Goal: Information Seeking & Learning: Learn about a topic

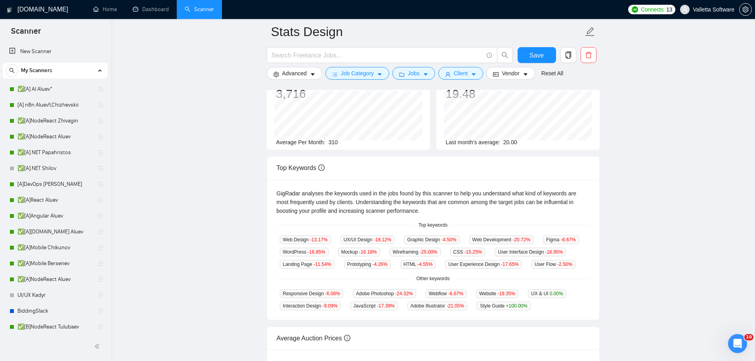
click at [198, 218] on main "Stats Design Save Advanced Job Category Jobs Client Vendor Reset All Preview Re…" at bounding box center [433, 213] width 619 height 522
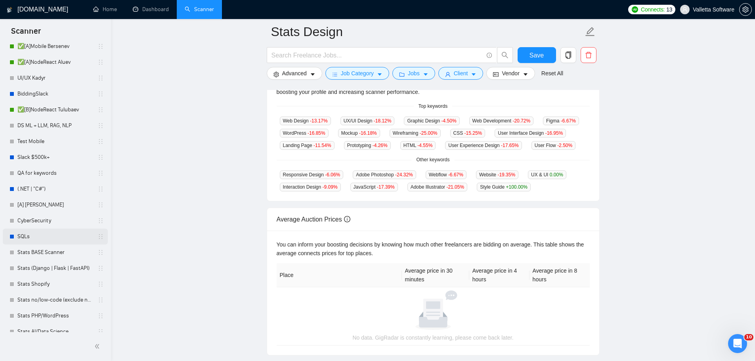
scroll to position [217, 0]
click at [145, 13] on link "Dashboard" at bounding box center [151, 9] width 36 height 7
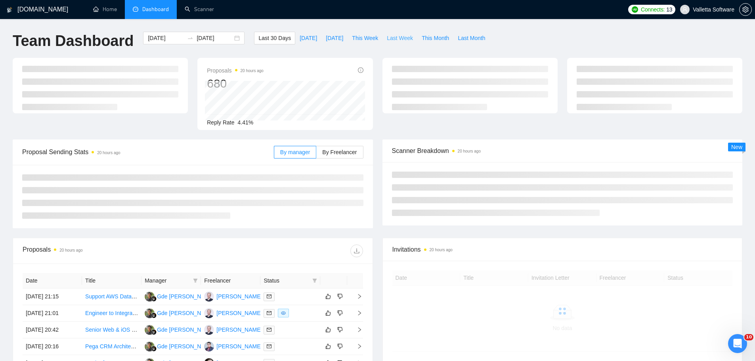
click at [391, 35] on span "Last Week" at bounding box center [400, 38] width 26 height 9
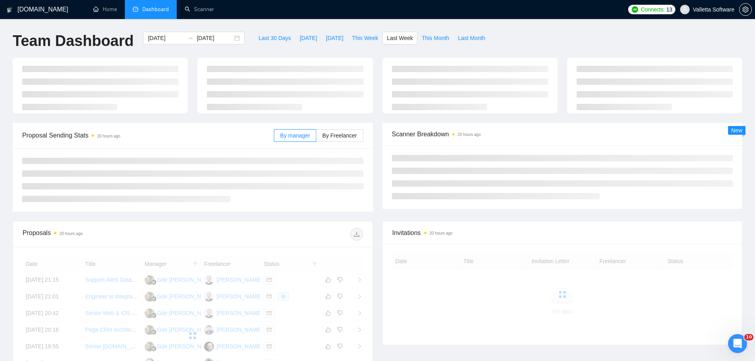
type input "[DATE]"
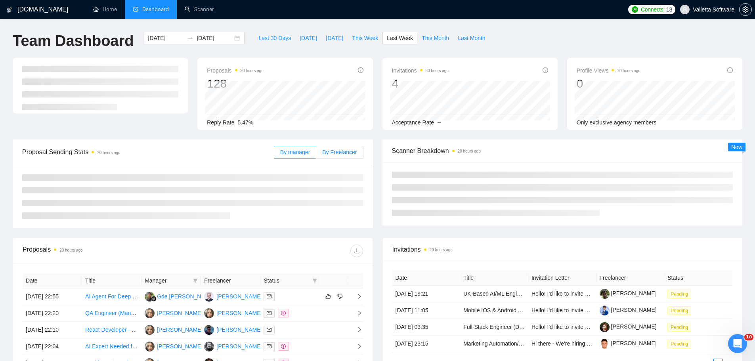
click at [339, 147] on label "By Freelancer" at bounding box center [339, 152] width 47 height 13
click at [316, 154] on input "By Freelancer" at bounding box center [316, 154] width 0 height 0
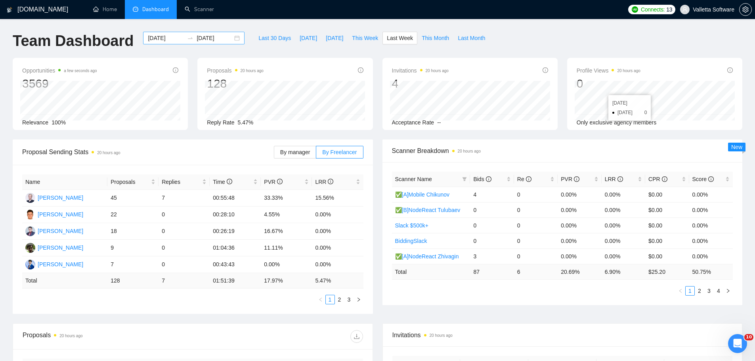
click at [149, 38] on input "[DATE]" at bounding box center [166, 38] width 36 height 9
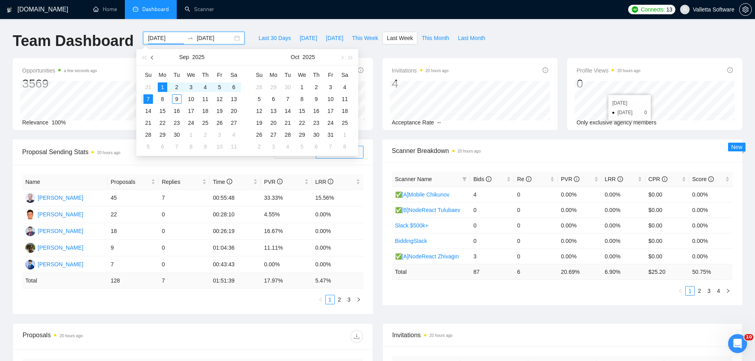
click at [153, 59] on span "button" at bounding box center [153, 57] width 4 height 4
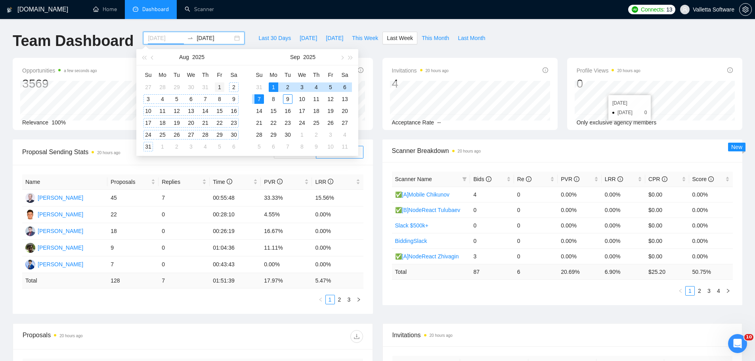
type input "[DATE]"
click at [217, 84] on div "1" at bounding box center [220, 87] width 10 height 10
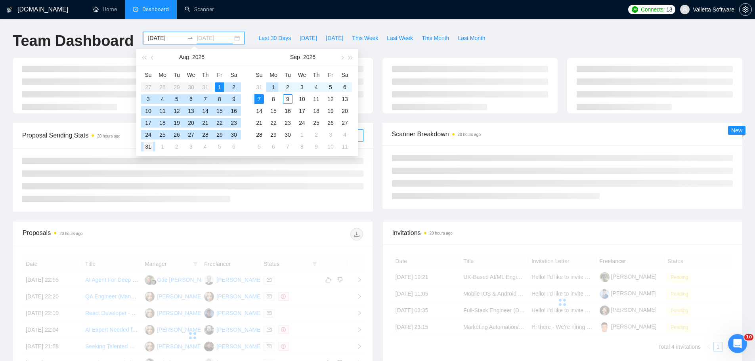
type input "[DATE]"
click at [146, 145] on div "31" at bounding box center [148, 147] width 10 height 10
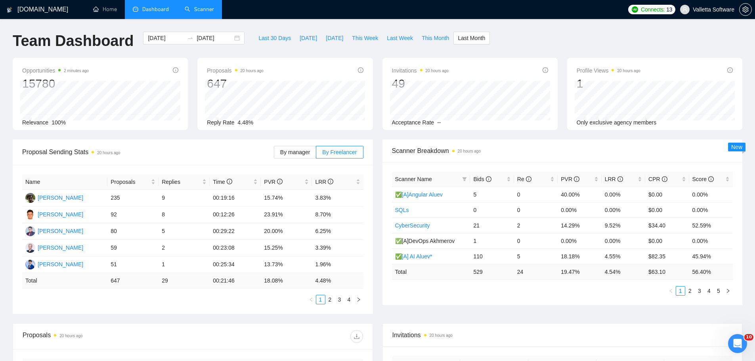
click at [202, 10] on link "Scanner" at bounding box center [199, 9] width 29 height 7
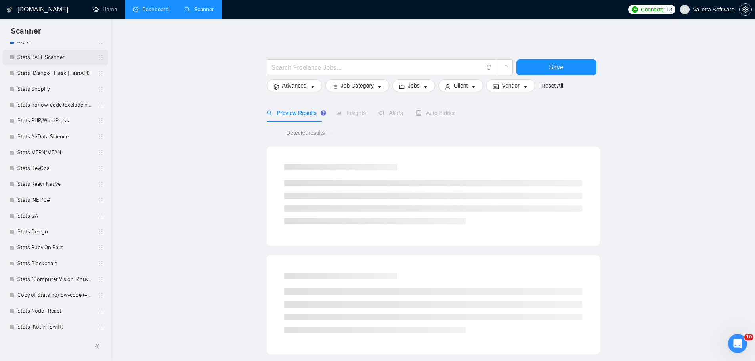
scroll to position [415, 0]
drag, startPoint x: 49, startPoint y: 226, endPoint x: 229, endPoint y: 183, distance: 185.3
click at [49, 226] on link "Stats Design" at bounding box center [54, 229] width 75 height 16
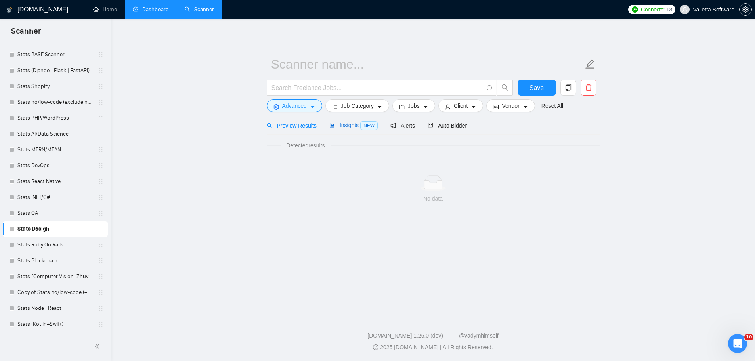
click at [346, 128] on span "Insights NEW" at bounding box center [353, 125] width 48 height 6
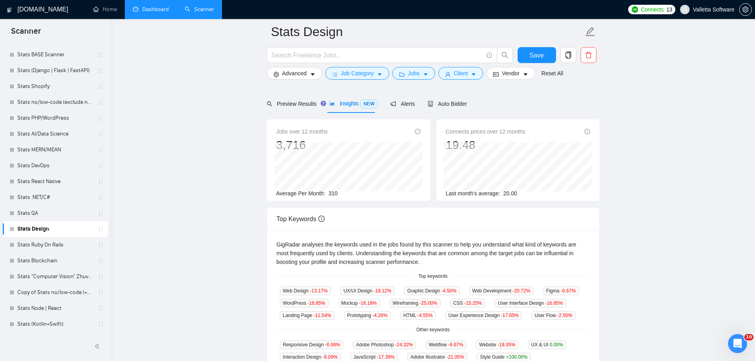
scroll to position [119, 0]
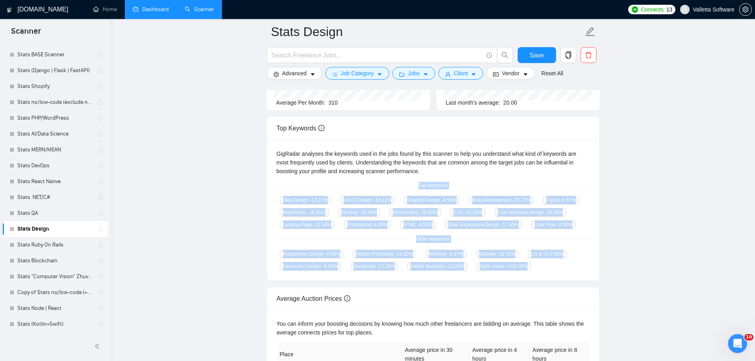
copy div "Top keywords Web Design -13.17 % UX/UI Design -18.12 % Graphic Design -4.50 % W…"
drag, startPoint x: 414, startPoint y: 179, endPoint x: 549, endPoint y: 269, distance: 162.0
click at [549, 269] on div "GigRadar analyses the keywords used in the jobs found by this scanner to help y…" at bounding box center [433, 210] width 332 height 141
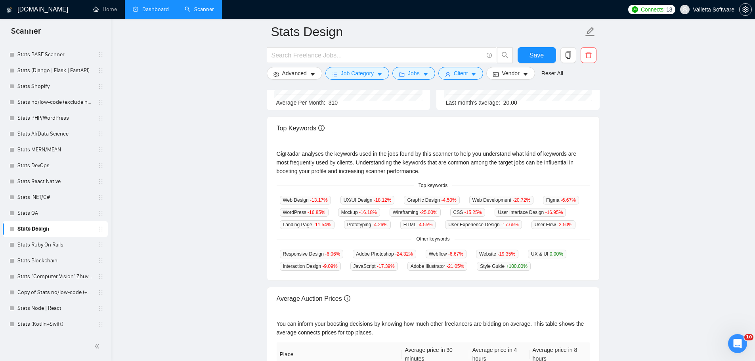
drag, startPoint x: 553, startPoint y: 170, endPoint x: 585, endPoint y: 168, distance: 31.8
click at [555, 170] on div "GigRadar analyses the keywords used in the jobs found by this scanner to help y…" at bounding box center [433, 162] width 313 height 26
click at [293, 200] on span "Web Design -13.17 %" at bounding box center [305, 200] width 51 height 9
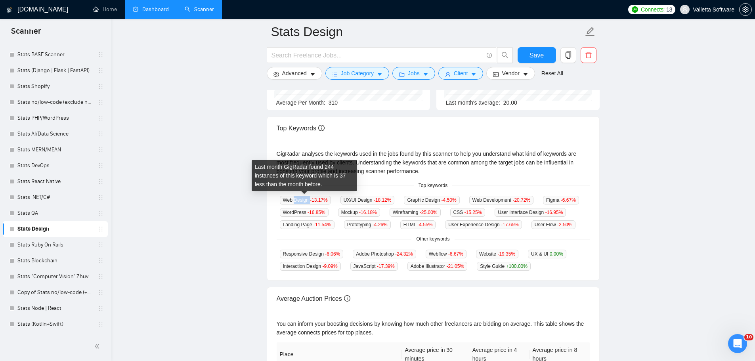
click at [293, 200] on span "Web Design -13.17 %" at bounding box center [305, 200] width 51 height 9
drag, startPoint x: 285, startPoint y: 201, endPoint x: 309, endPoint y: 200, distance: 23.8
click at [309, 200] on span "Web Design -13.17 %" at bounding box center [305, 200] width 51 height 9
click at [306, 201] on div "Web Design -13.17 %" at bounding box center [305, 199] width 57 height 9
copy span "Web Desig"
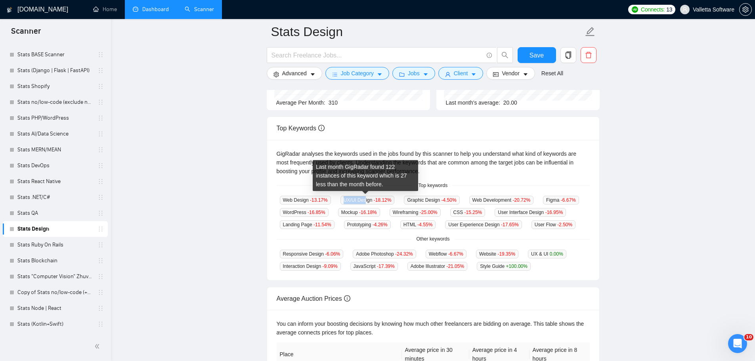
drag, startPoint x: 340, startPoint y: 201, endPoint x: 364, endPoint y: 201, distance: 23.4
click at [364, 201] on span "UX/UI Design -18.12 %" at bounding box center [367, 200] width 54 height 9
copy span "UX/UI Des"
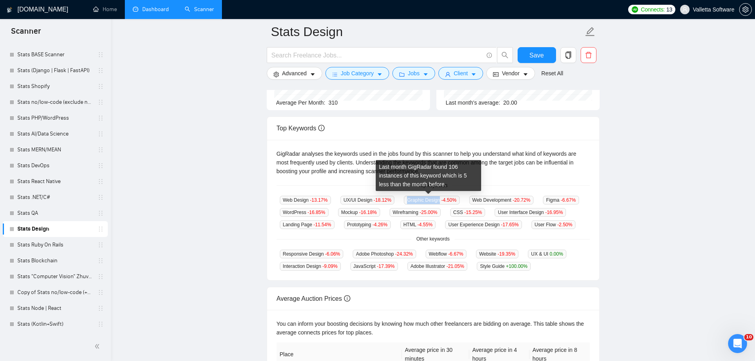
drag, startPoint x: 422, startPoint y: 201, endPoint x: 436, endPoint y: 201, distance: 13.5
click at [436, 201] on div "Graphic Design -4.50 %" at bounding box center [432, 199] width 62 height 9
copy span "Graphic Design"
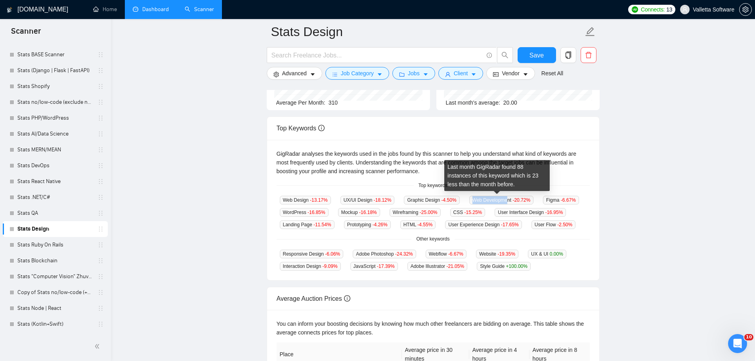
drag, startPoint x: 474, startPoint y: 199, endPoint x: 503, endPoint y: 198, distance: 28.6
click at [503, 198] on span "Web Development -20.72 %" at bounding box center [501, 200] width 65 height 9
copy span "Web Developme"
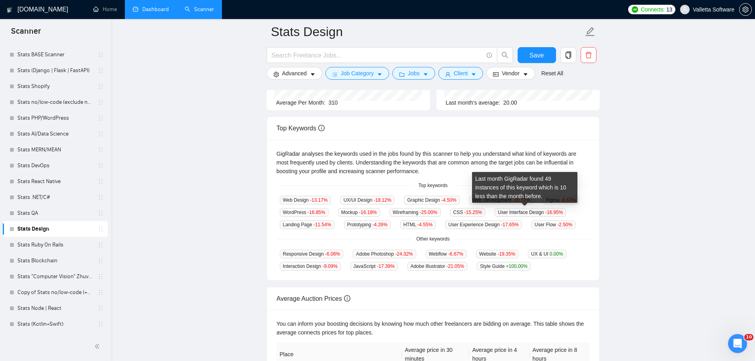
drag, startPoint x: 592, startPoint y: 220, endPoint x: 546, endPoint y: 203, distance: 48.8
click at [591, 219] on div "GigRadar analyses the keywords used in the jobs found by this scanner to help y…" at bounding box center [433, 210] width 332 height 141
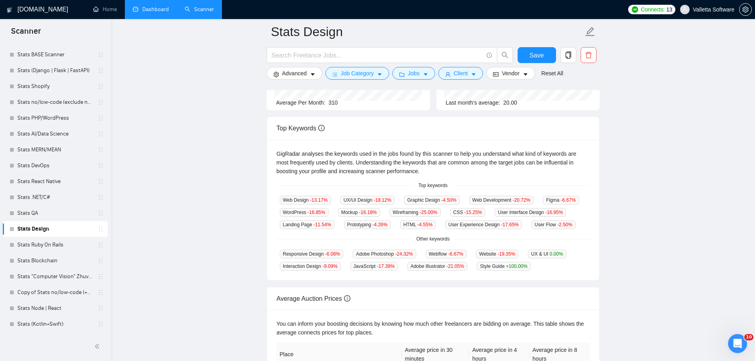
click at [543, 198] on span "Figma -6.67 %" at bounding box center [561, 200] width 36 height 9
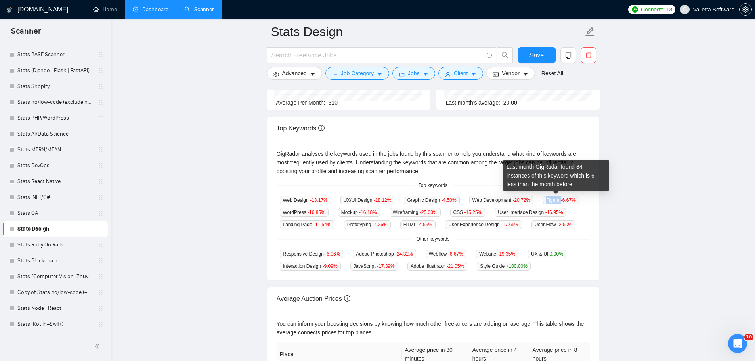
click at [543, 198] on span "Figma -6.67 %" at bounding box center [561, 200] width 36 height 9
copy span "Figma"
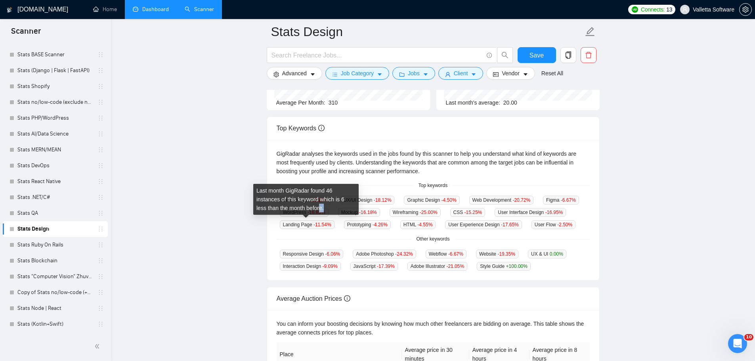
click at [304, 210] on div "Last month GigRadar found 46 instances of this keyword which is 6 less than the…" at bounding box center [305, 199] width 105 height 31
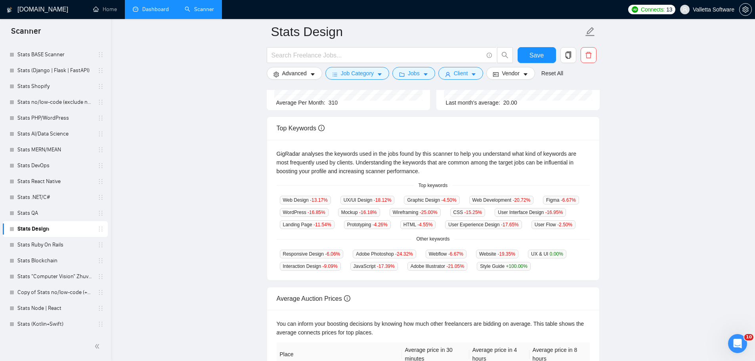
click at [290, 213] on span "WordPress -16.85 %" at bounding box center [304, 212] width 49 height 9
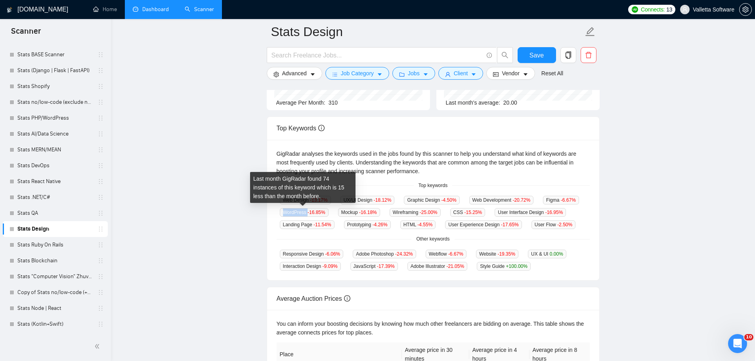
copy span "WordPress"
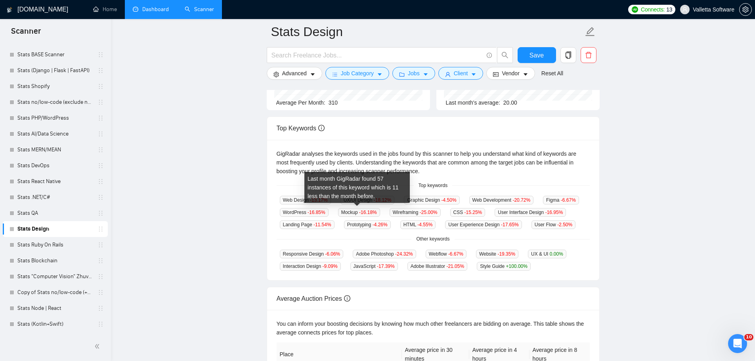
click at [346, 212] on span "Mockup -16.18 %" at bounding box center [359, 212] width 42 height 9
copy span "Mockup"
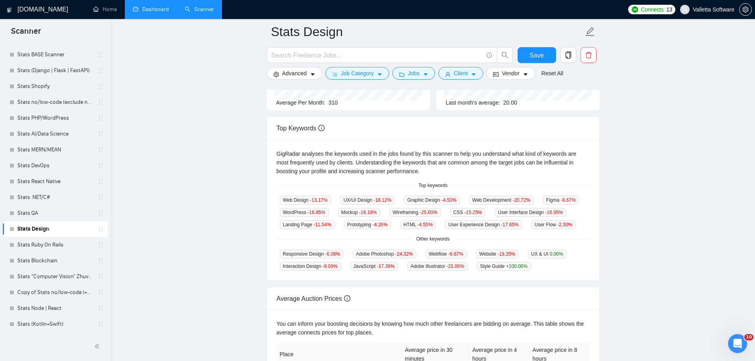
click at [402, 211] on span "Wireframing -25.00 %" at bounding box center [415, 212] width 51 height 9
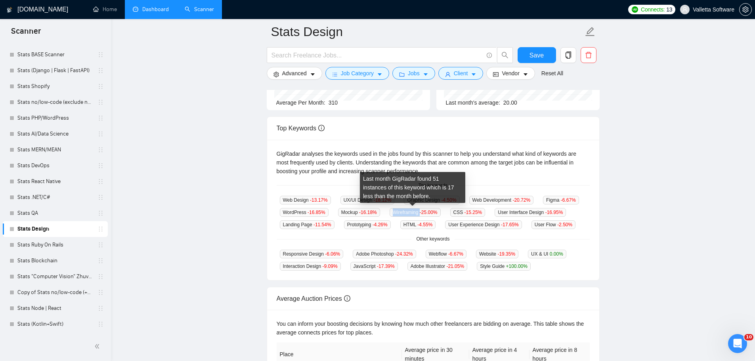
click at [402, 211] on span "Wireframing -25.00 %" at bounding box center [415, 212] width 51 height 9
copy span "Wireframing"
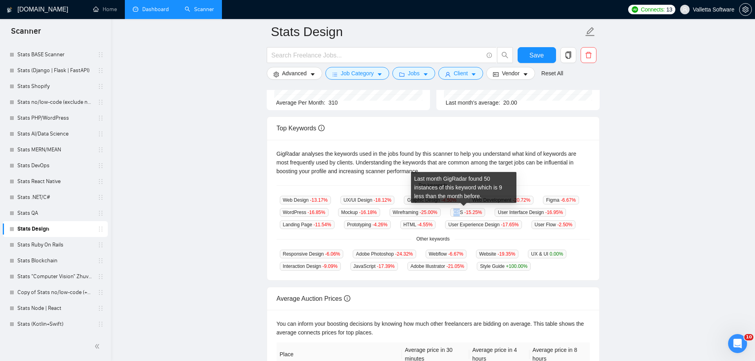
drag, startPoint x: 448, startPoint y: 211, endPoint x: 456, endPoint y: 210, distance: 8.0
click at [456, 210] on span "CSS -15.25 %" at bounding box center [467, 212] width 35 height 9
copy span "CS"
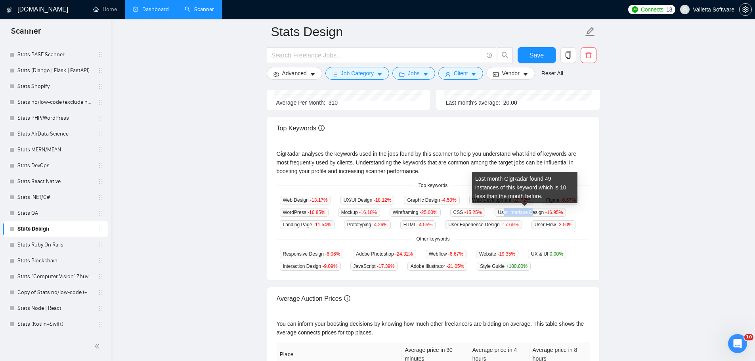
drag, startPoint x: 498, startPoint y: 212, endPoint x: 526, endPoint y: 211, distance: 28.5
click at [526, 211] on span "User Interface Design -16.95 %" at bounding box center [530, 212] width 71 height 9
drag, startPoint x: 530, startPoint y: 212, endPoint x: 537, endPoint y: 212, distance: 7.5
click at [537, 212] on div "User Interface Design -16.95 %" at bounding box center [530, 212] width 78 height 9
click at [480, 213] on span "CSS -15.25 %" at bounding box center [467, 212] width 35 height 9
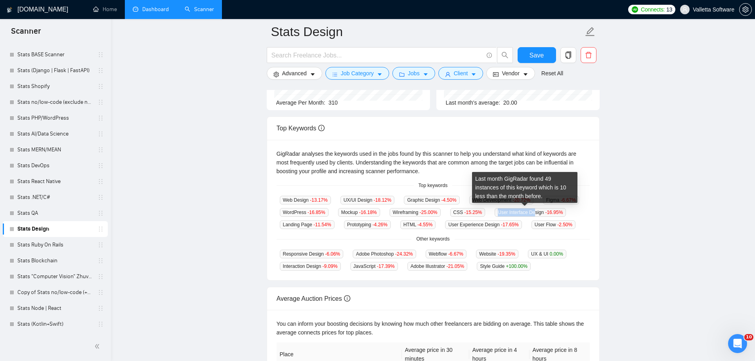
drag, startPoint x: 486, startPoint y: 211, endPoint x: 529, endPoint y: 211, distance: 42.8
click at [529, 211] on div "Web Design -13.17 % UX/UI Design -18.12 % Graphic Design -4.50 % Web Developmen…" at bounding box center [433, 212] width 313 height 34
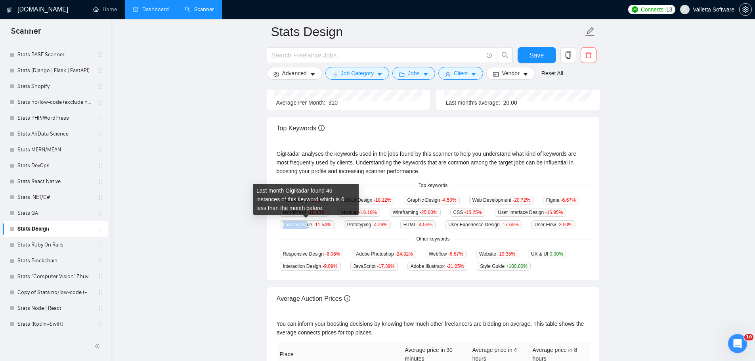
drag, startPoint x: 294, startPoint y: 223, endPoint x: 315, endPoint y: 223, distance: 20.6
click at [307, 224] on span "Landing Page -11.54 %" at bounding box center [307, 224] width 55 height 9
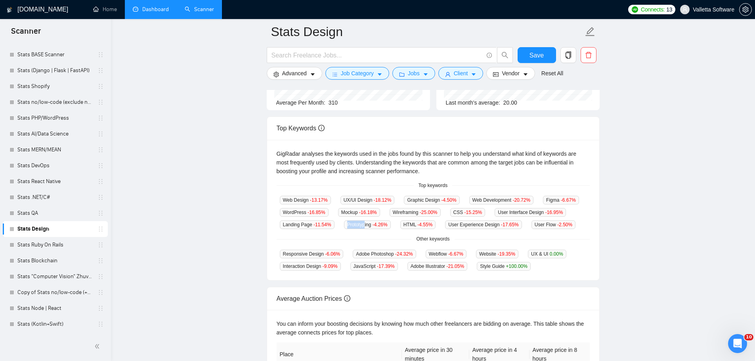
drag, startPoint x: 338, startPoint y: 224, endPoint x: 364, endPoint y: 223, distance: 25.4
click at [364, 223] on div "Web Design -13.17 % UX/UI Design -18.12 % Graphic Design -4.50 % Web Developmen…" at bounding box center [433, 212] width 313 height 34
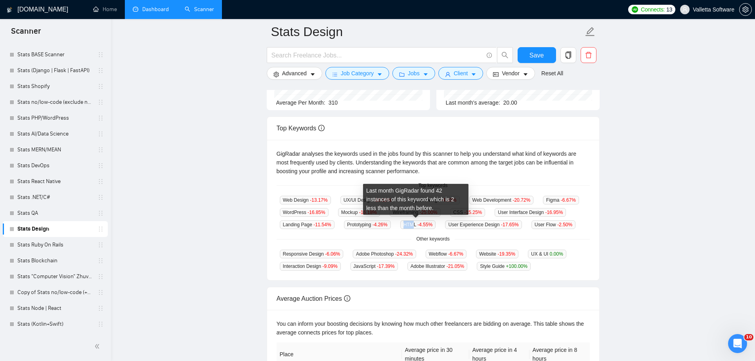
click at [410, 224] on div "Web Design -13.17 % UX/UI Design -18.12 % Graphic Design -4.50 % Web Developmen…" at bounding box center [433, 212] width 313 height 34
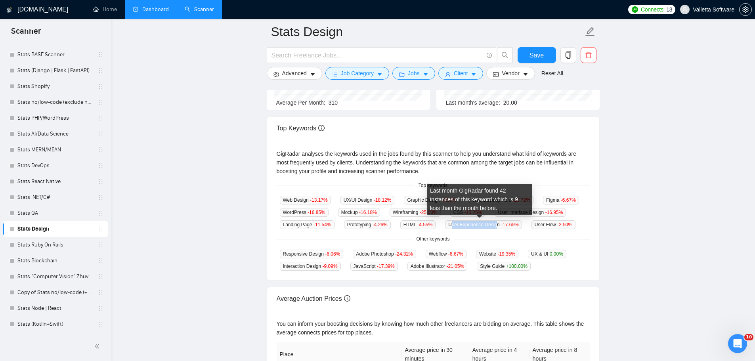
drag, startPoint x: 449, startPoint y: 227, endPoint x: 464, endPoint y: 227, distance: 14.7
click at [491, 226] on span "User Experience Design -17.65 %" at bounding box center [483, 224] width 76 height 9
drag, startPoint x: 438, startPoint y: 223, endPoint x: 484, endPoint y: 223, distance: 45.2
click at [484, 223] on div "Web Design -13.17 % UX/UI Design -18.12 % Graphic Design -4.50 % Web Developmen…" at bounding box center [433, 212] width 313 height 34
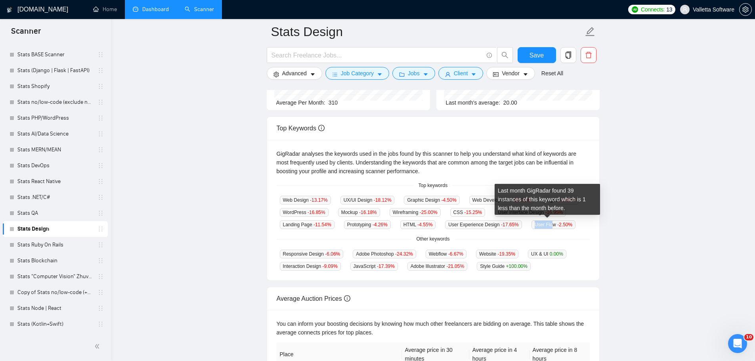
drag, startPoint x: 529, startPoint y: 224, endPoint x: 546, endPoint y: 224, distance: 17.0
click at [546, 224] on span "User Flow -2.50 %" at bounding box center [554, 224] width 44 height 9
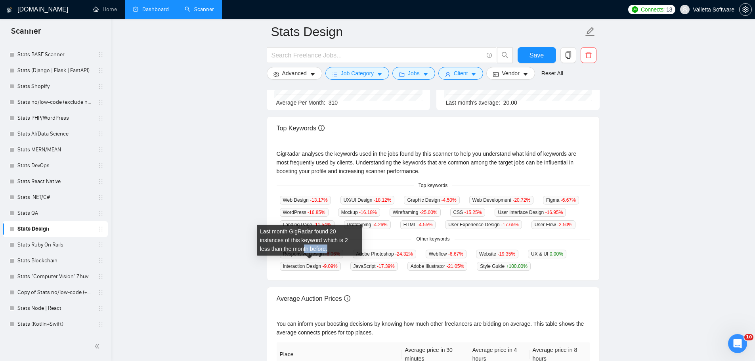
click at [313, 256] on div "Last month GigRadar found 20 instances of this keyword which is 2 less than the…" at bounding box center [309, 243] width 99 height 30
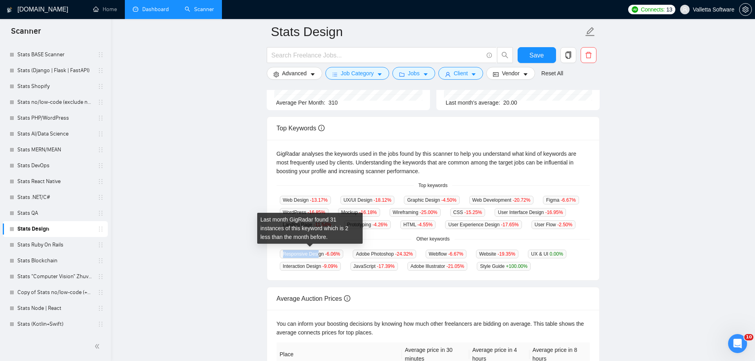
drag, startPoint x: 285, startPoint y: 252, endPoint x: 316, endPoint y: 254, distance: 31.7
click at [316, 254] on div "GigRadar analyses the keywords used in the jobs found by this scanner to help y…" at bounding box center [433, 210] width 332 height 141
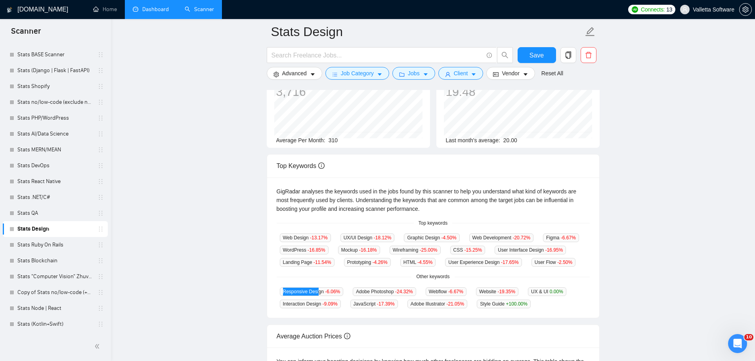
scroll to position [79, 0]
